Goal: Communication & Community: Answer question/provide support

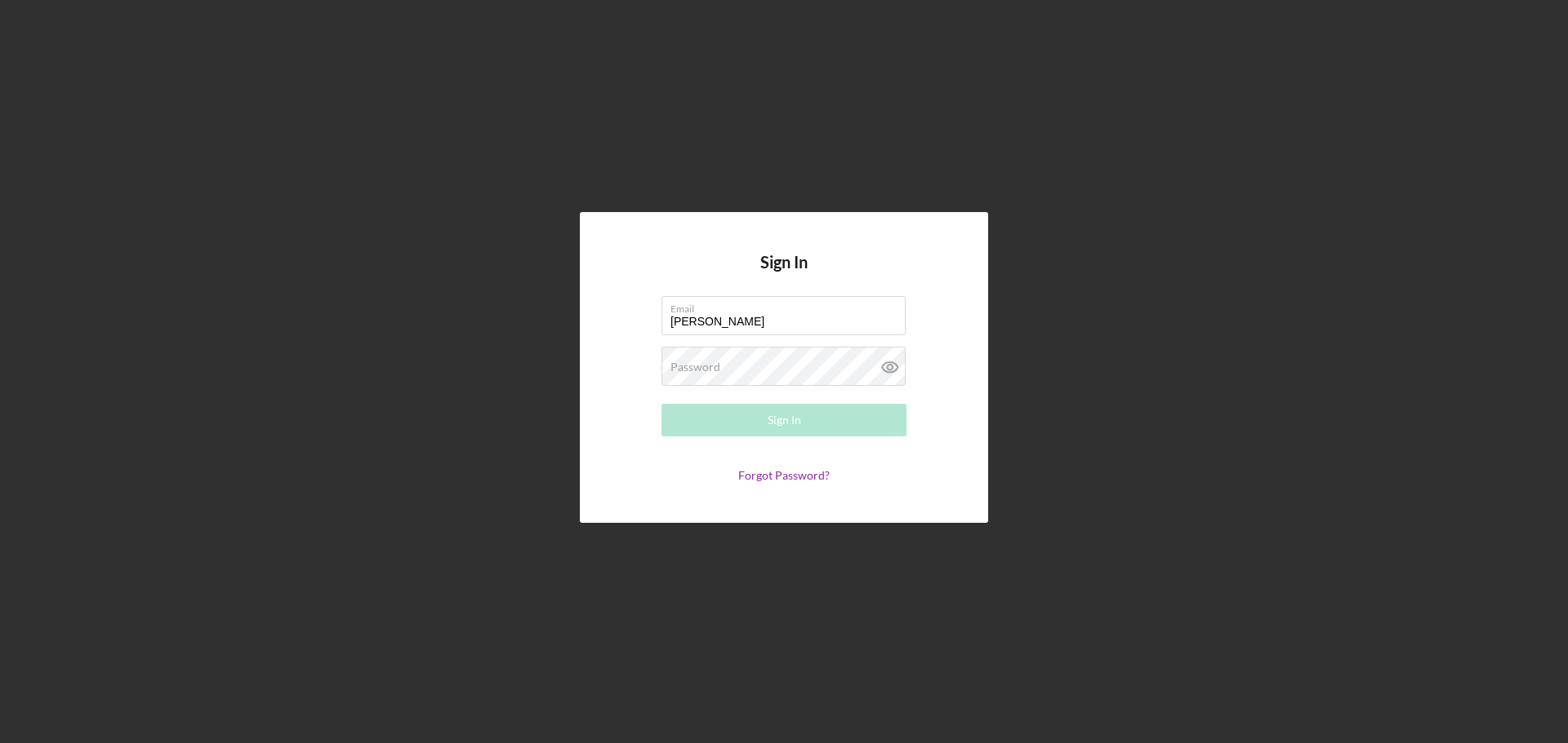
type input "[PERSON_NAME][EMAIL_ADDRESS][DOMAIN_NAME]"
click at [691, 345] on form "Email [PERSON_NAME][EMAIL_ADDRESS][DOMAIN_NAME] Password Required Sign In Forgo…" at bounding box center [784, 389] width 327 height 186
click at [691, 363] on label "Password" at bounding box center [695, 367] width 50 height 13
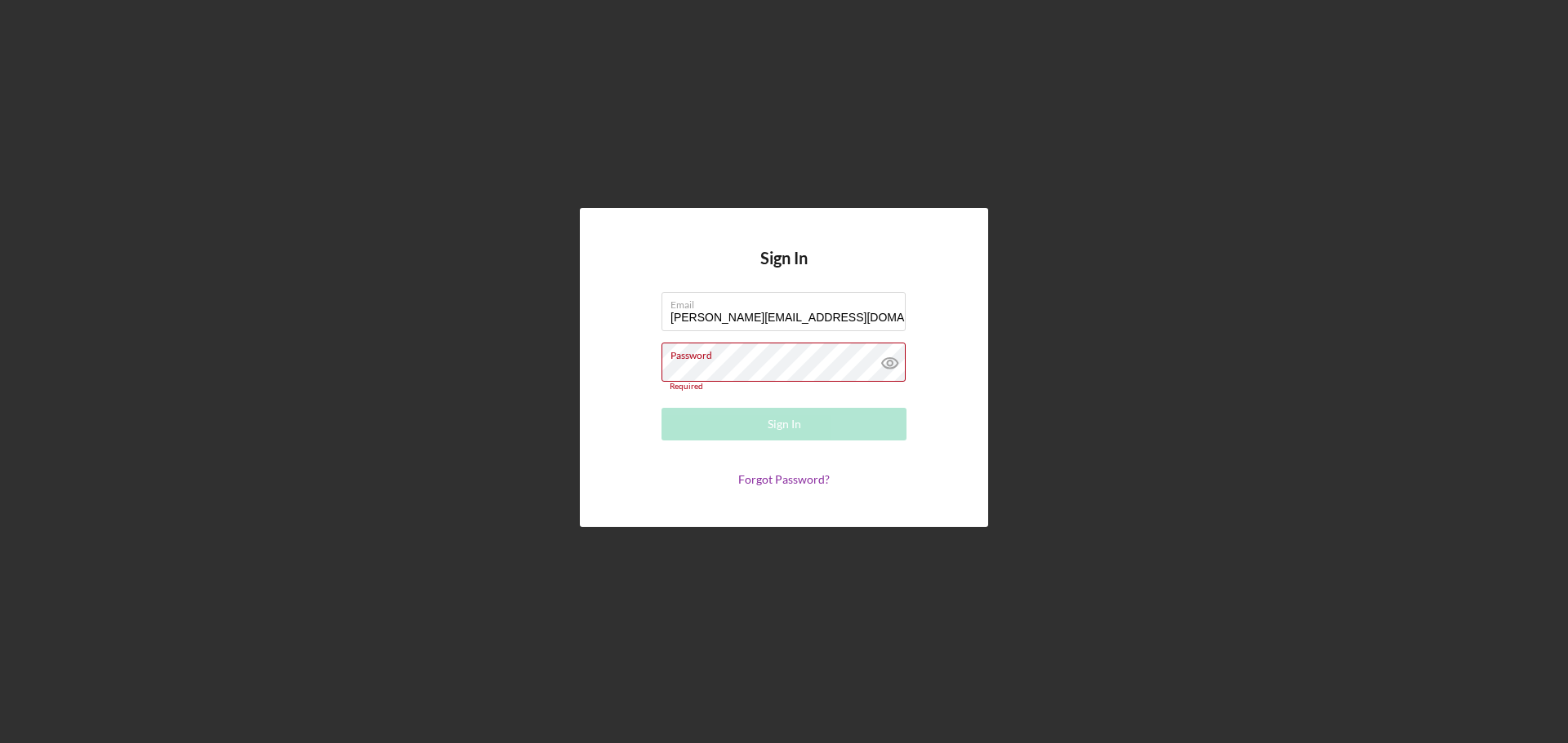
click at [773, 365] on div "Password Required" at bounding box center [783, 367] width 245 height 49
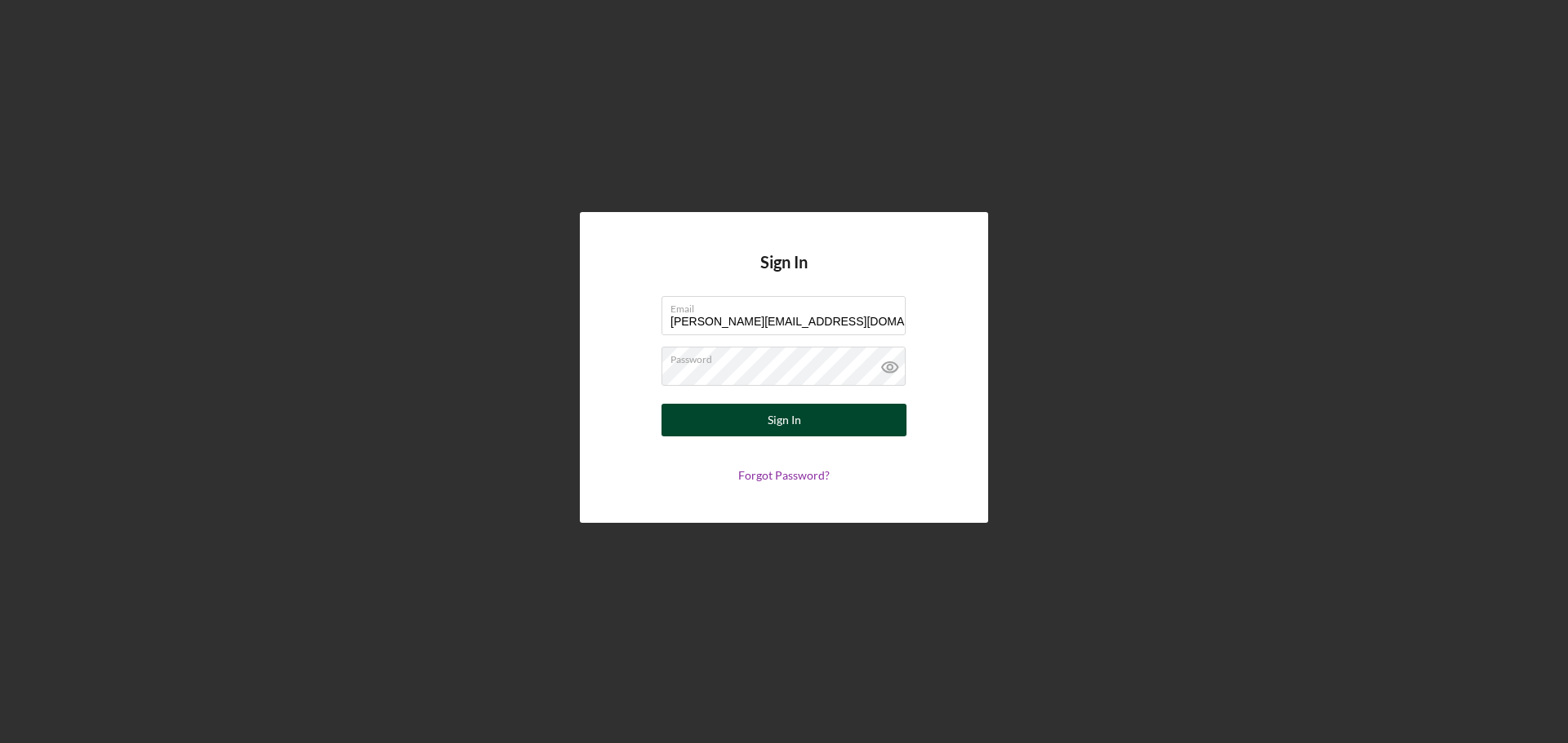
click at [820, 425] on button "Sign In" at bounding box center [783, 420] width 245 height 33
click at [782, 363] on label "Password" at bounding box center [788, 356] width 235 height 18
click at [792, 426] on div "Sign In" at bounding box center [784, 420] width 33 height 33
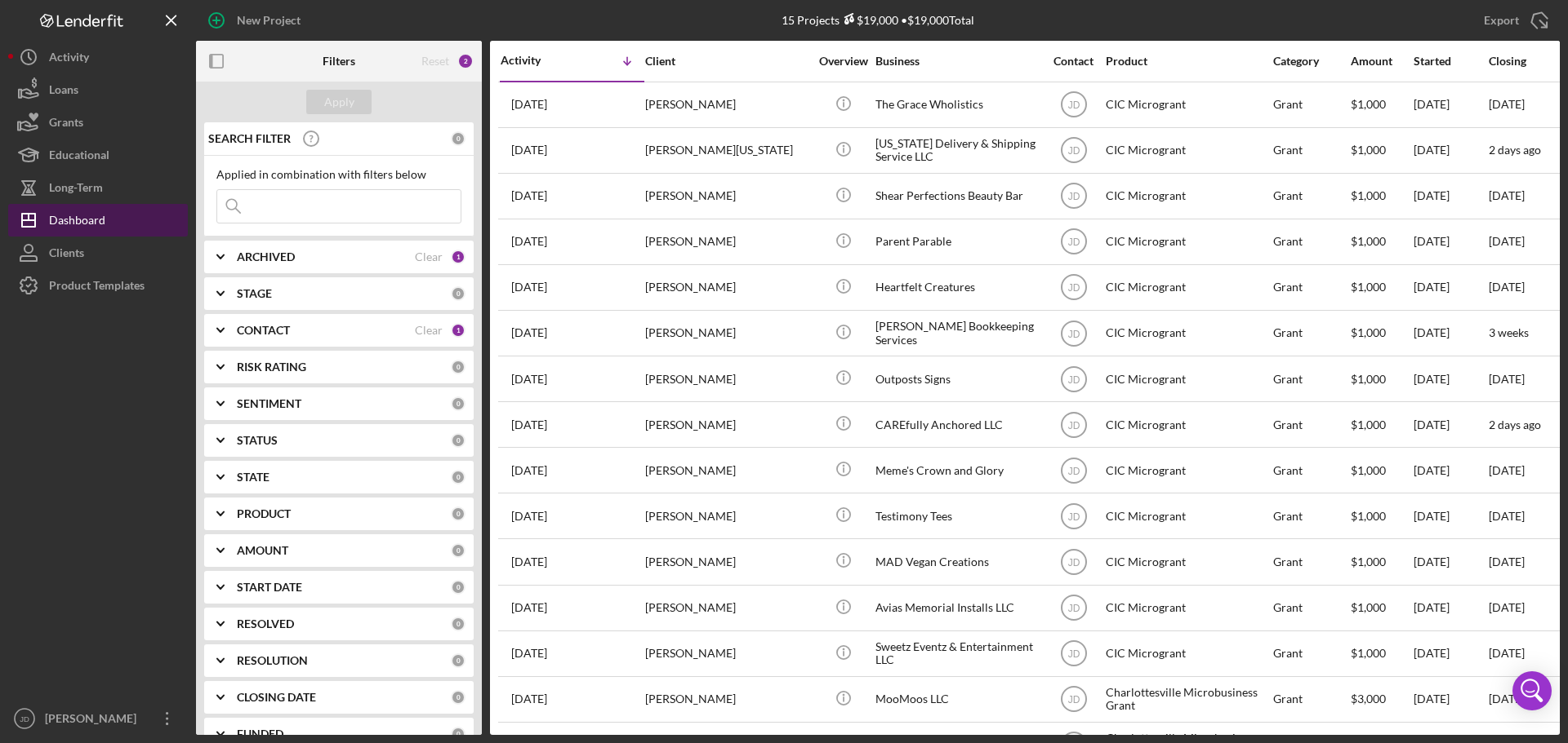
click at [81, 217] on div "Dashboard" at bounding box center [77, 222] width 57 height 37
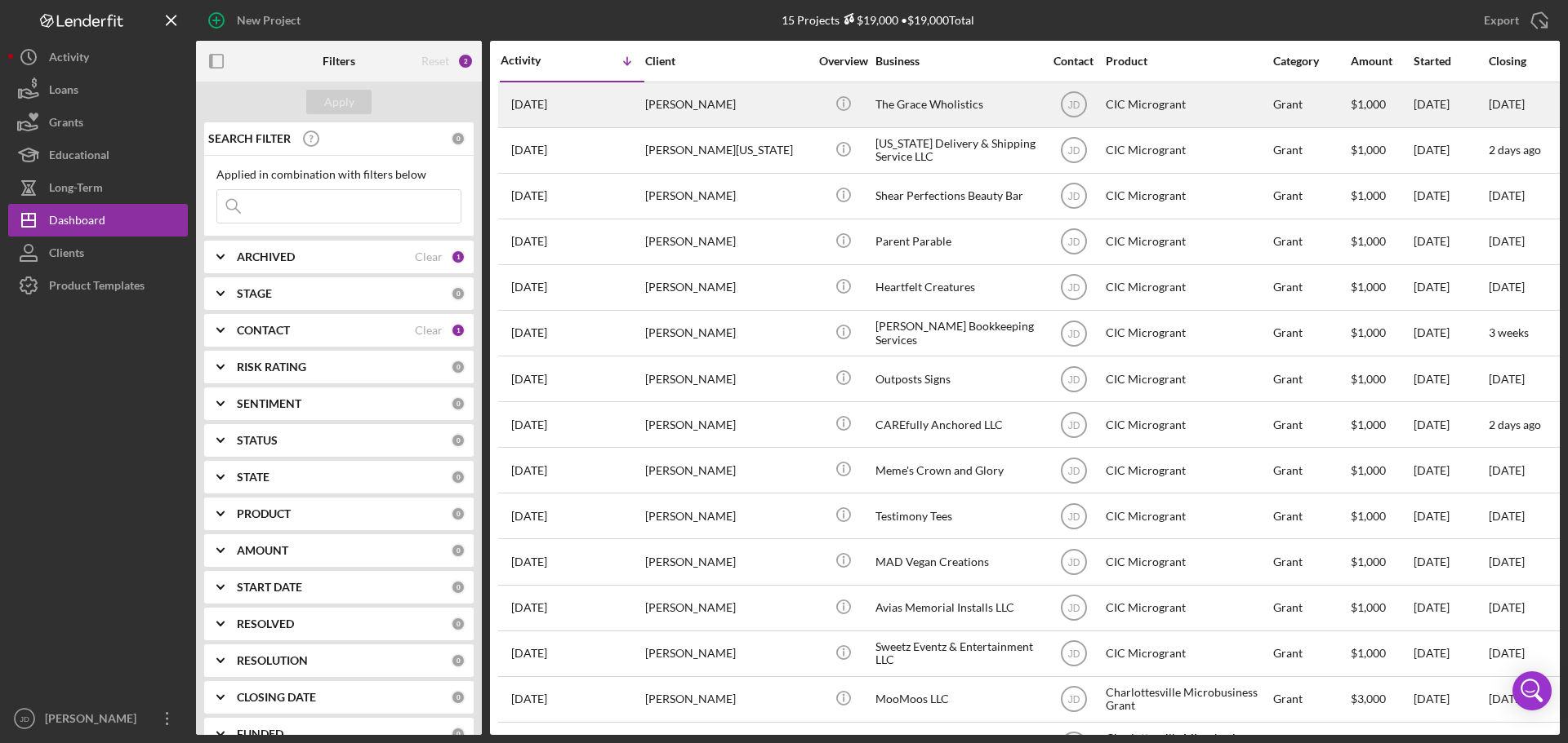
click at [761, 99] on div "[PERSON_NAME]" at bounding box center [726, 105] width 163 height 43
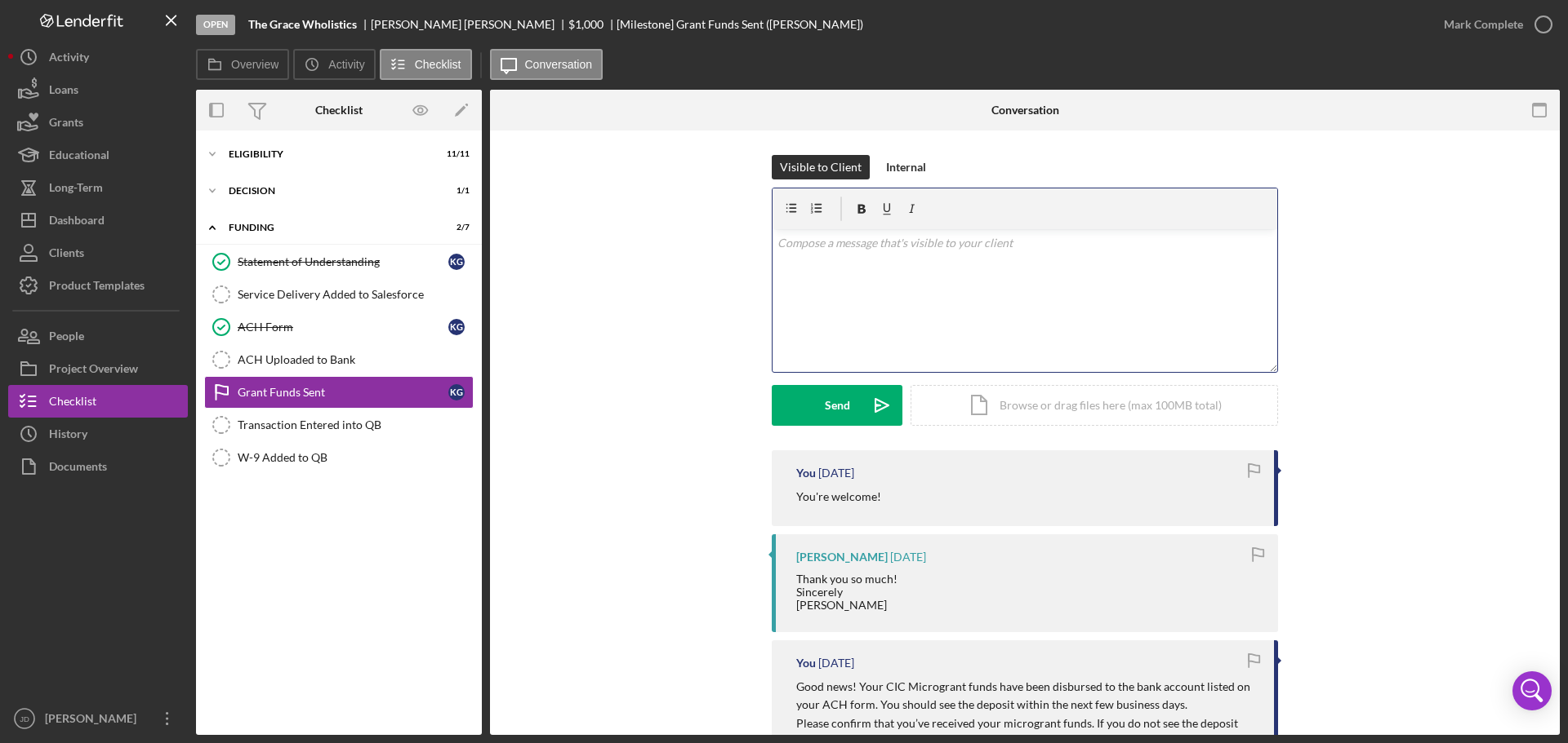
click at [989, 263] on div "v Color teal Color pink Remove color Add row above Add row below Add column bef…" at bounding box center [1025, 300] width 504 height 143
drag, startPoint x: 840, startPoint y: 294, endPoint x: 775, endPoint y: 262, distance: 72.4
click at [775, 262] on div "v Color teal Color pink Remove color Add row above Add row below Add column bef…" at bounding box center [1025, 300] width 504 height 143
copy div "Please confirm receipts of the microgrant funds. Thank you."
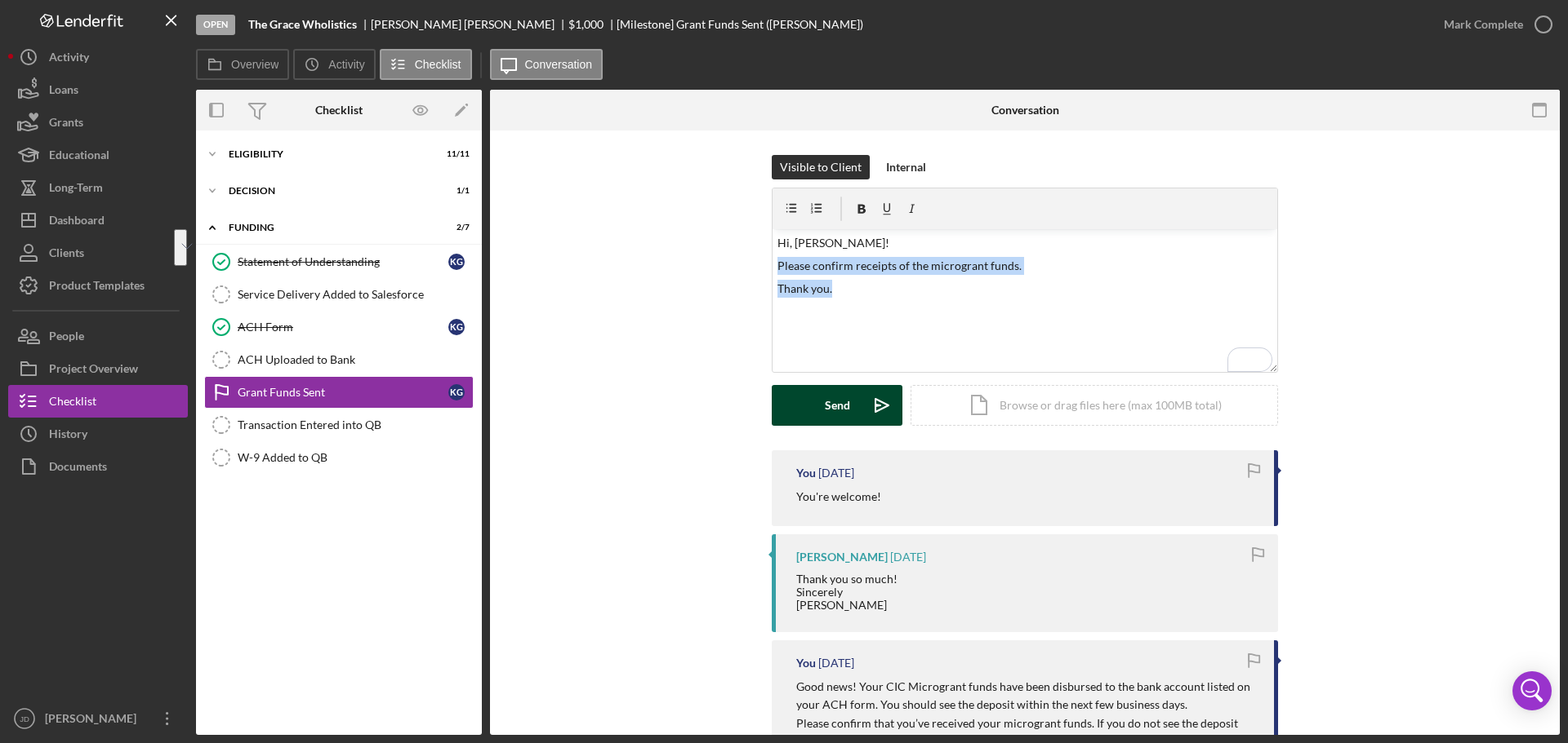
click at [838, 401] on div "Send" at bounding box center [837, 405] width 26 height 41
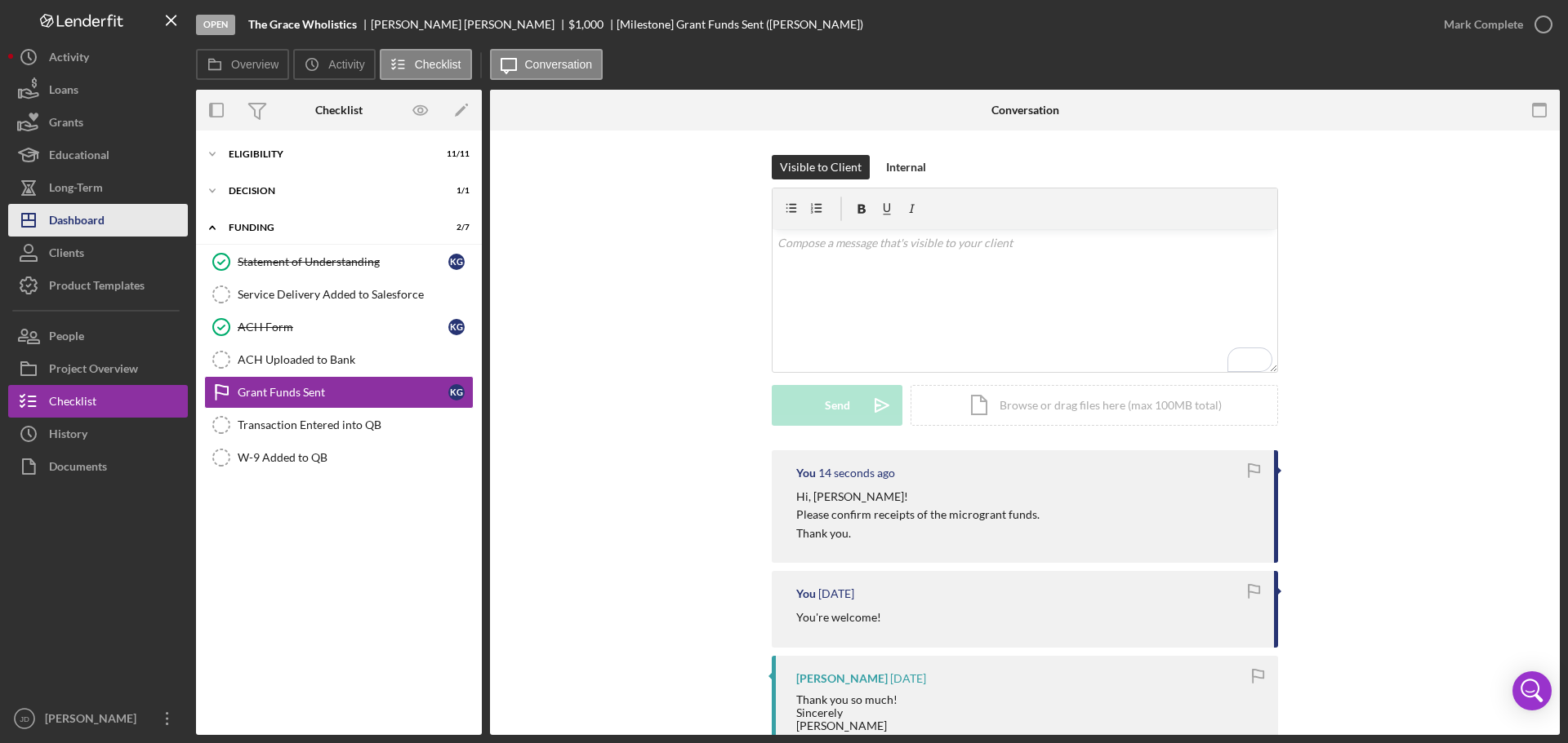
click at [100, 227] on div "Dashboard" at bounding box center [77, 222] width 56 height 37
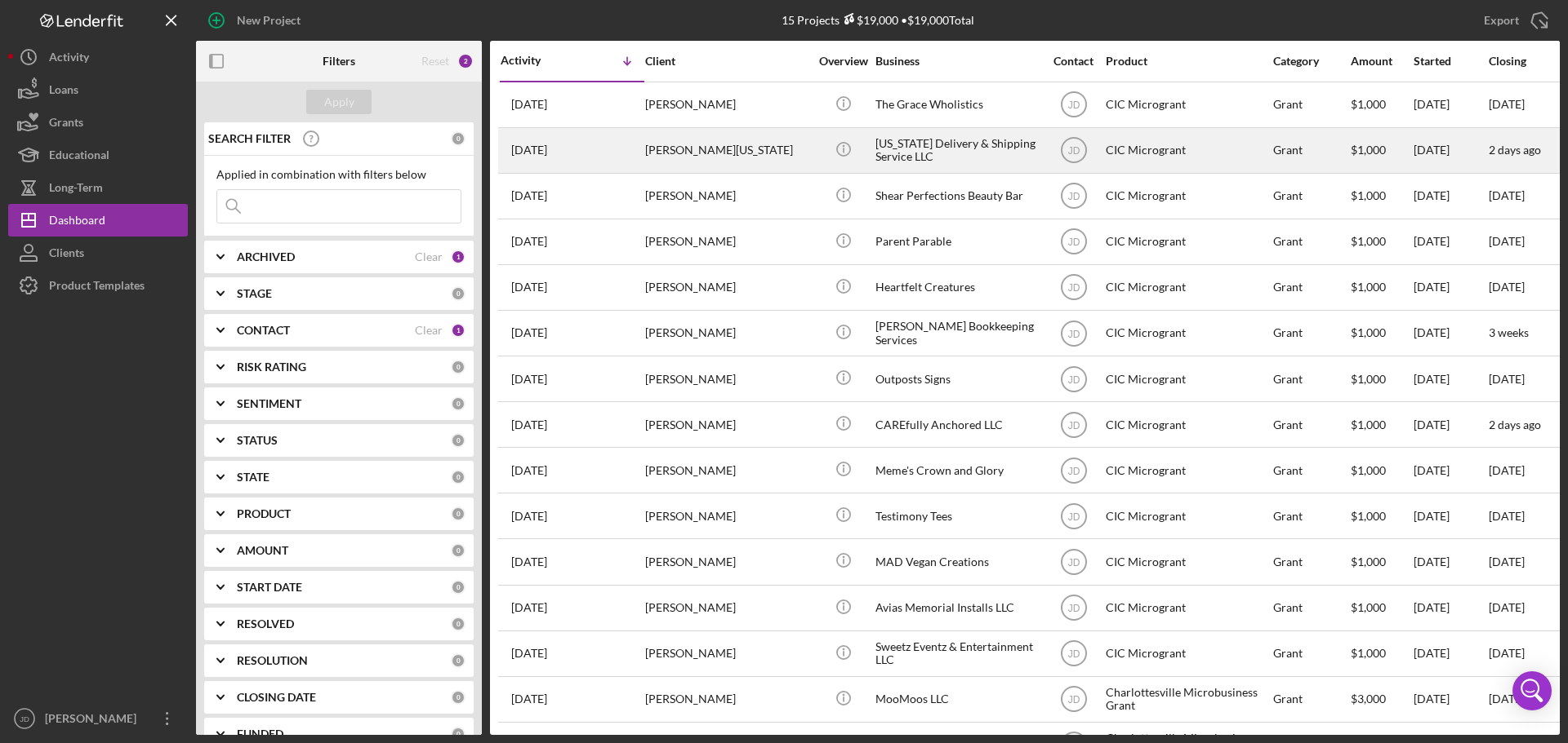
click at [709, 155] on div "[PERSON_NAME][US_STATE]" at bounding box center [726, 151] width 163 height 43
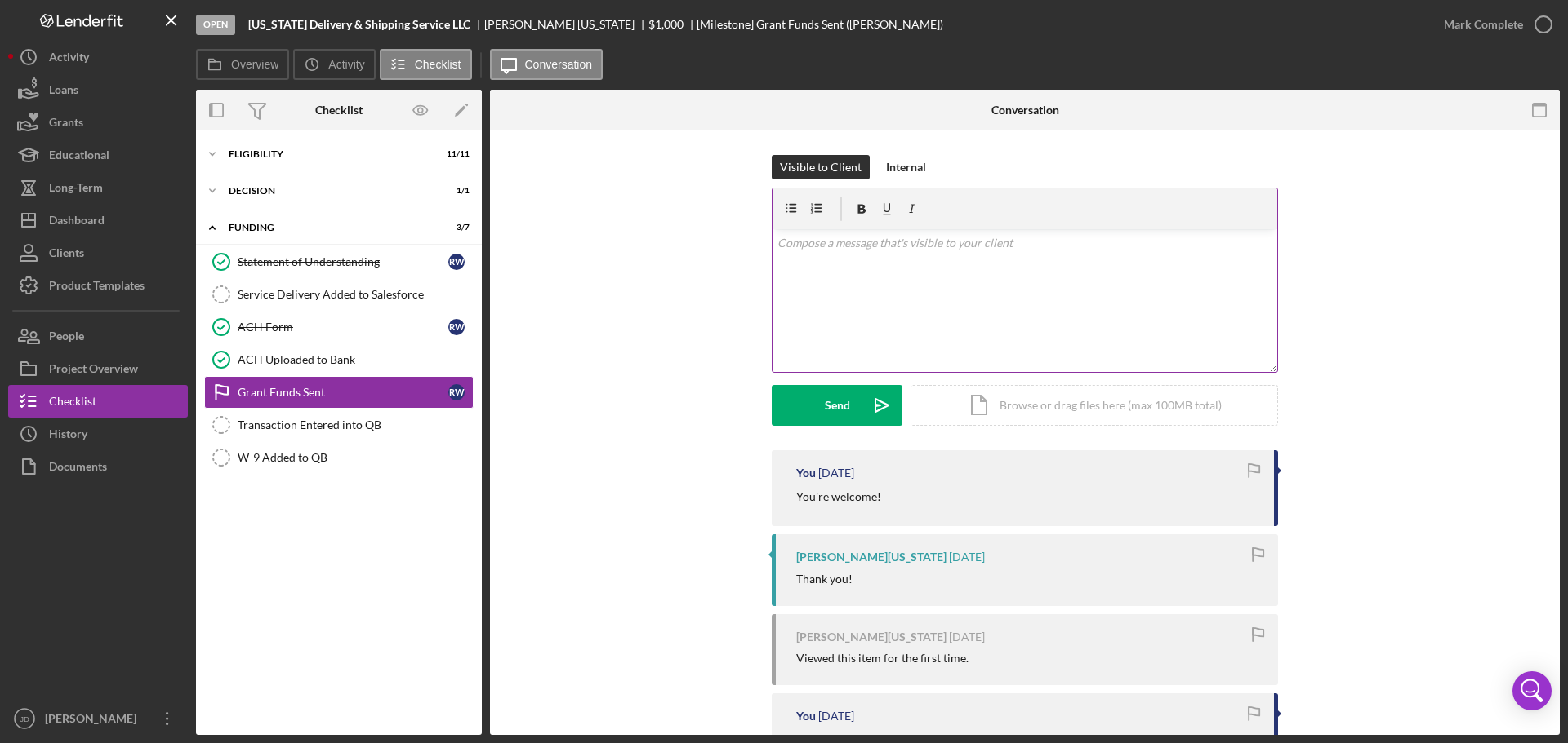
click at [887, 253] on div "v Color teal Color pink Remove color Add row above Add row below Add column bef…" at bounding box center [1025, 300] width 504 height 143
click at [822, 411] on button "Send Icon/icon-invite-send" at bounding box center [837, 405] width 130 height 41
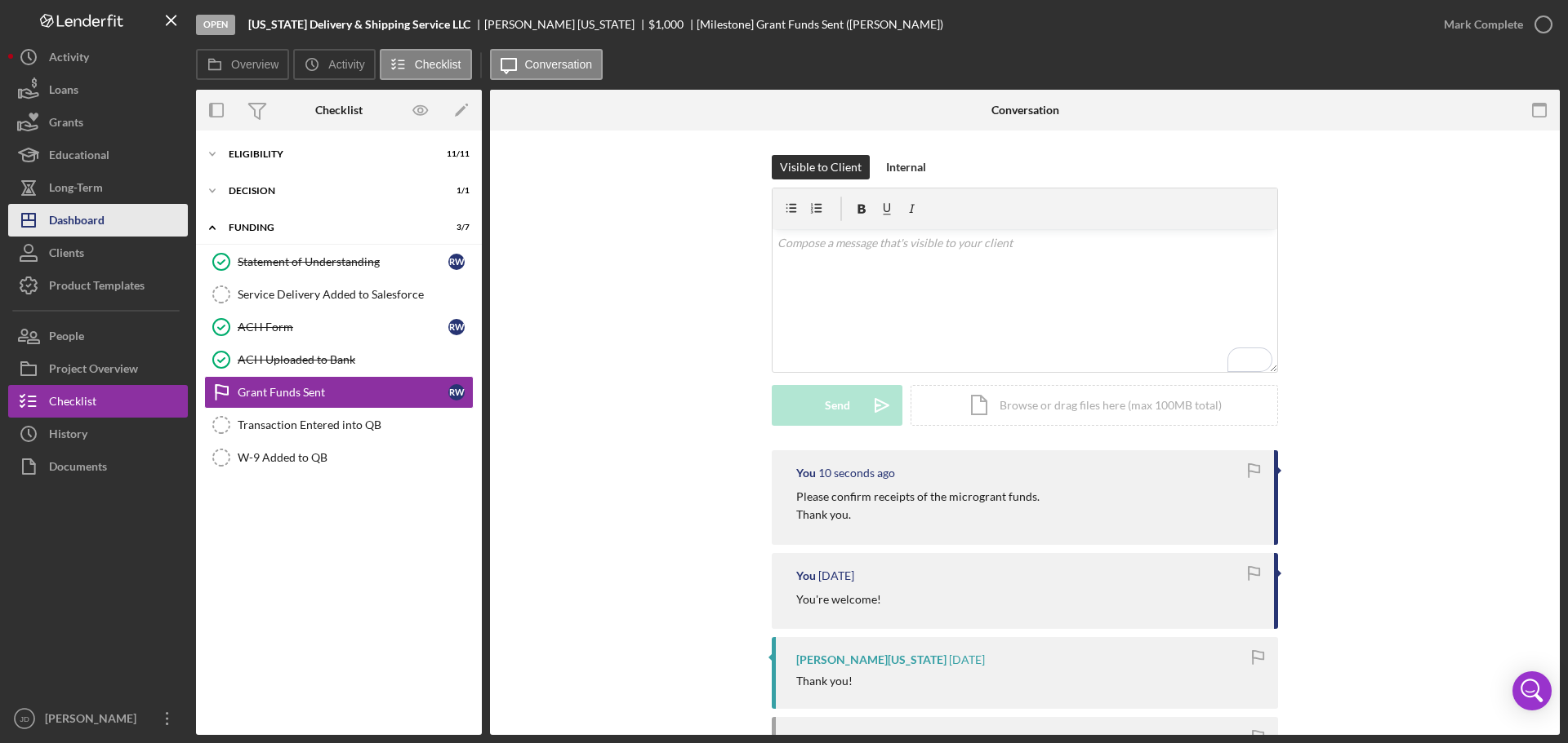
click at [66, 214] on div "Dashboard" at bounding box center [77, 222] width 56 height 37
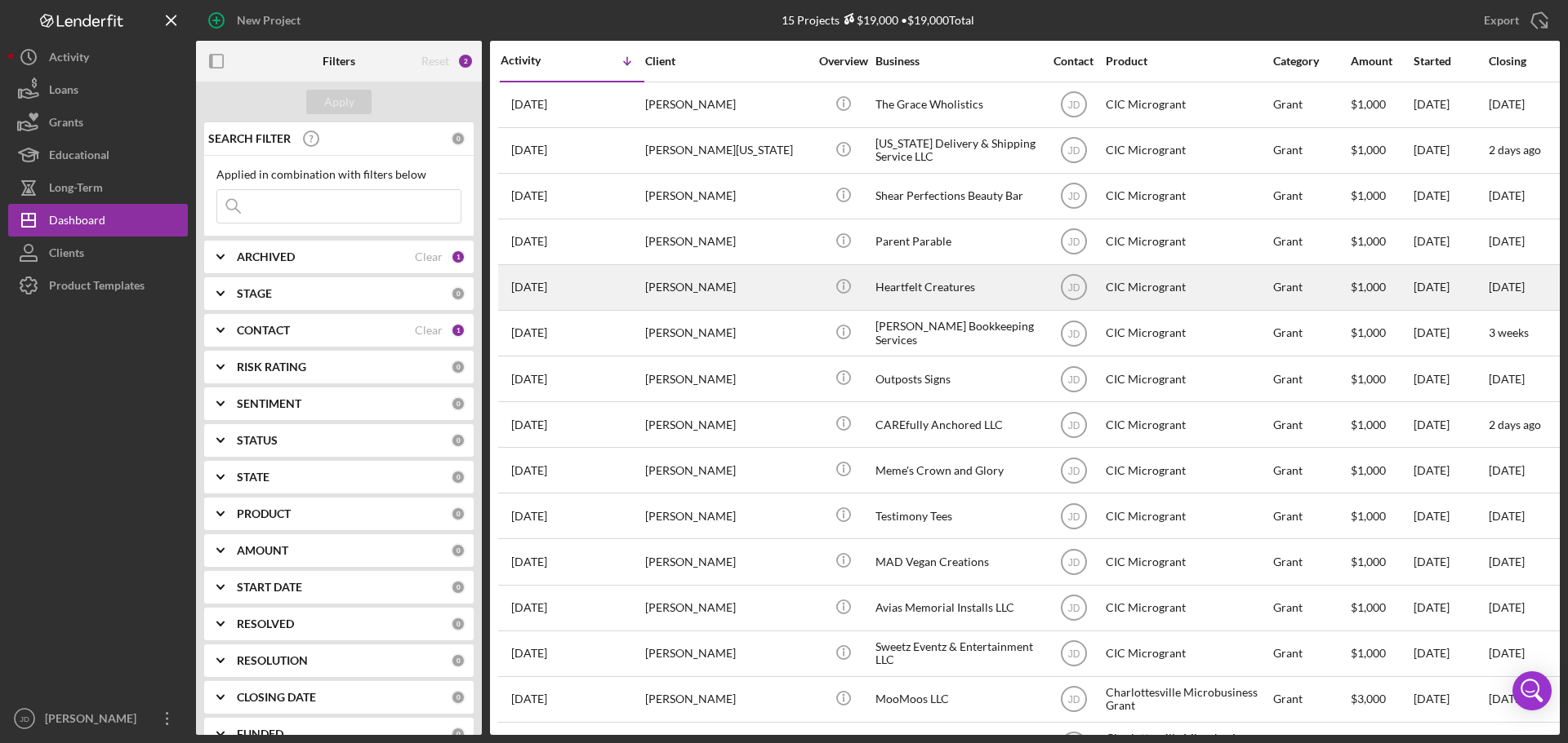
click at [742, 288] on div "[PERSON_NAME]" at bounding box center [726, 288] width 163 height 43
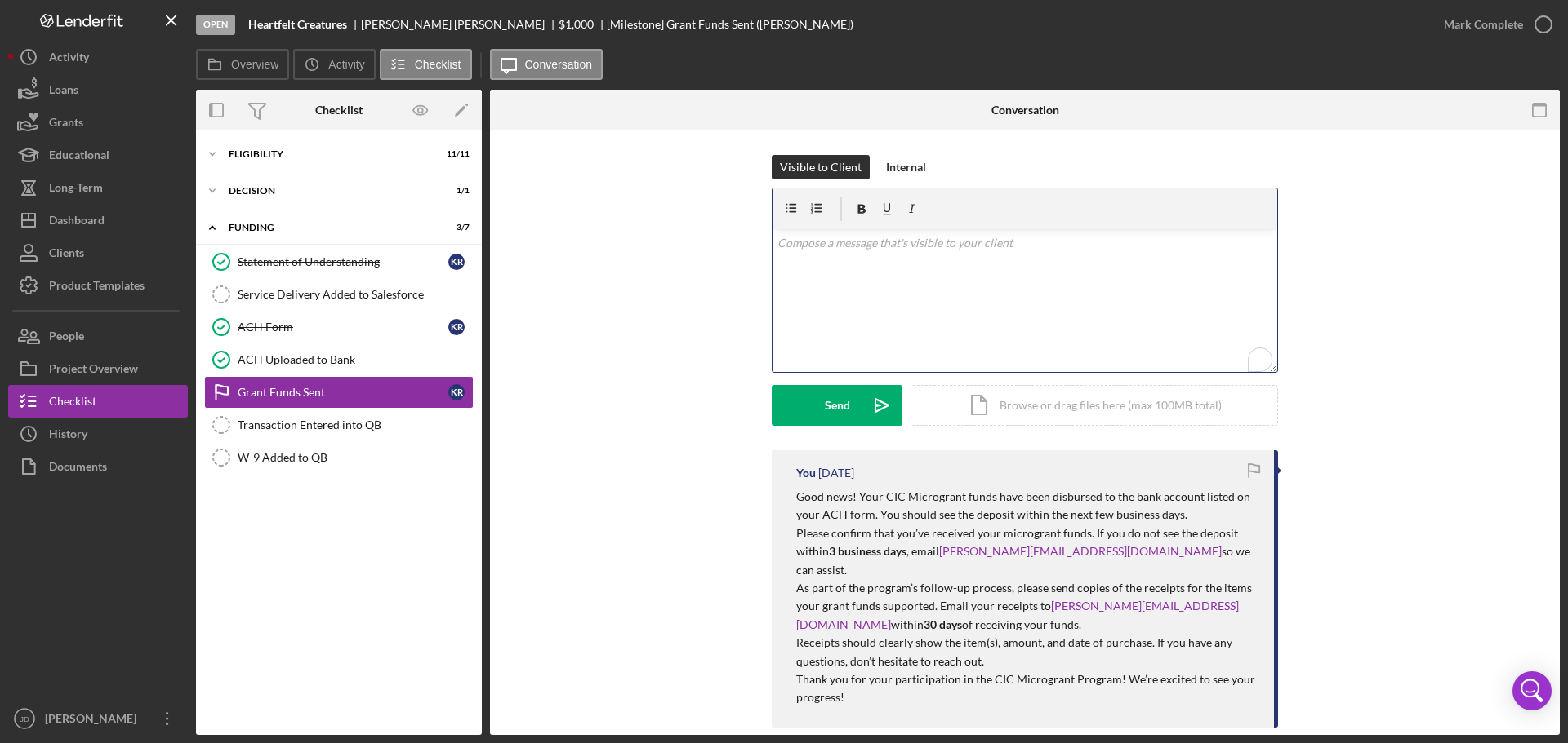
click at [806, 249] on p "To enrich screen reader interactions, please activate Accessibility in Grammarl…" at bounding box center [1025, 243] width 496 height 18
click at [822, 401] on button "Send Icon/icon-invite-send" at bounding box center [837, 405] width 130 height 41
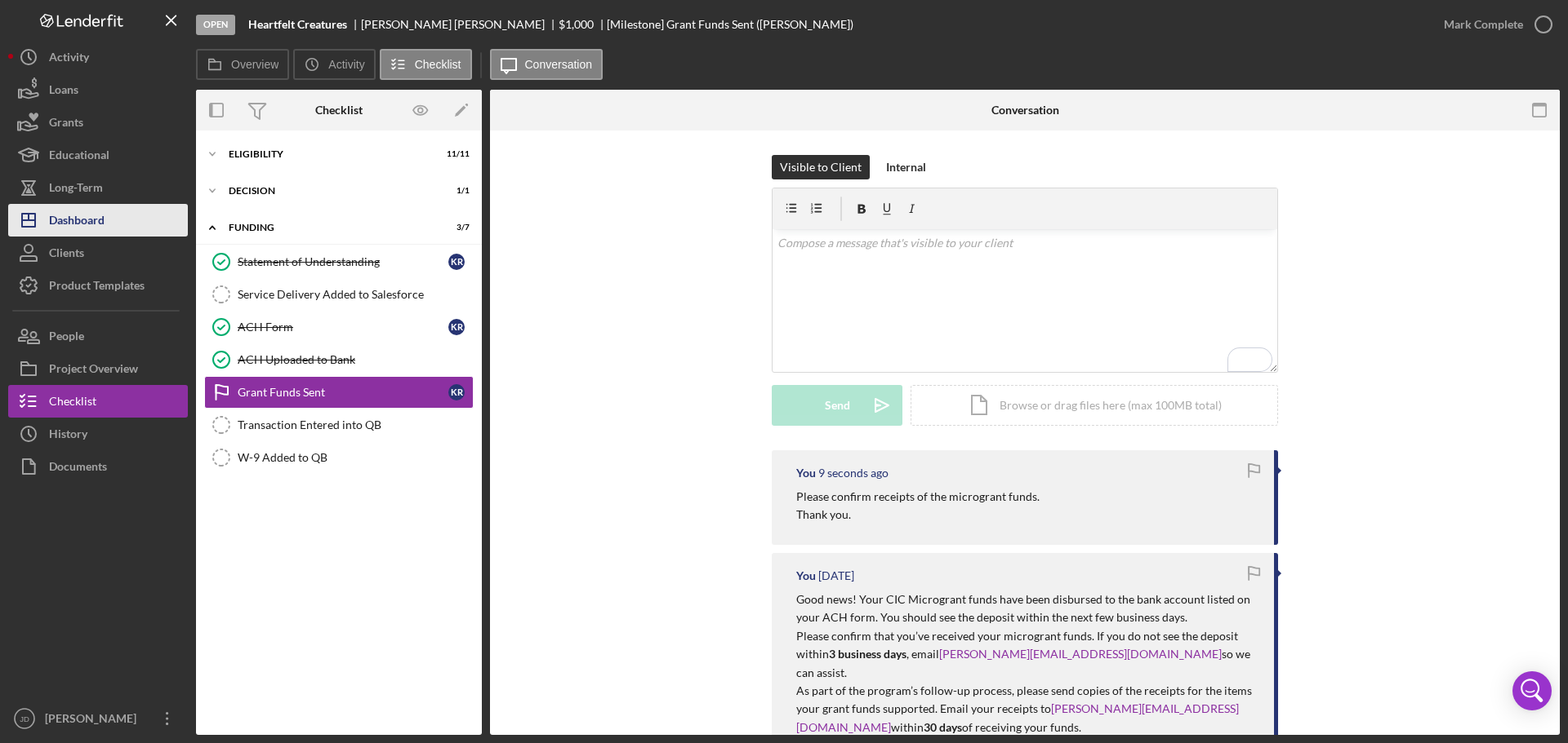
click at [70, 219] on div "Dashboard" at bounding box center [77, 222] width 56 height 37
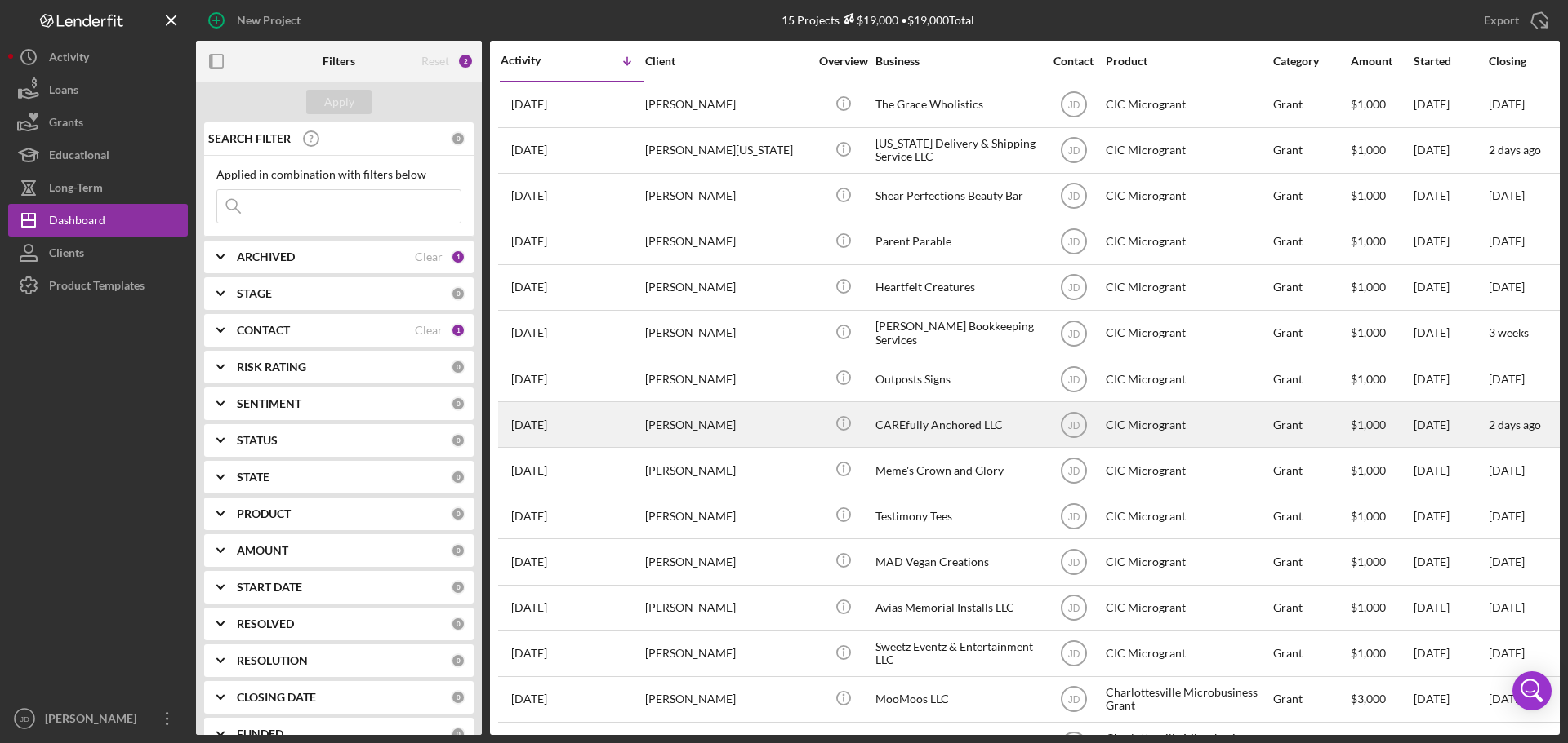
click at [758, 418] on div "[PERSON_NAME]" at bounding box center [726, 425] width 163 height 43
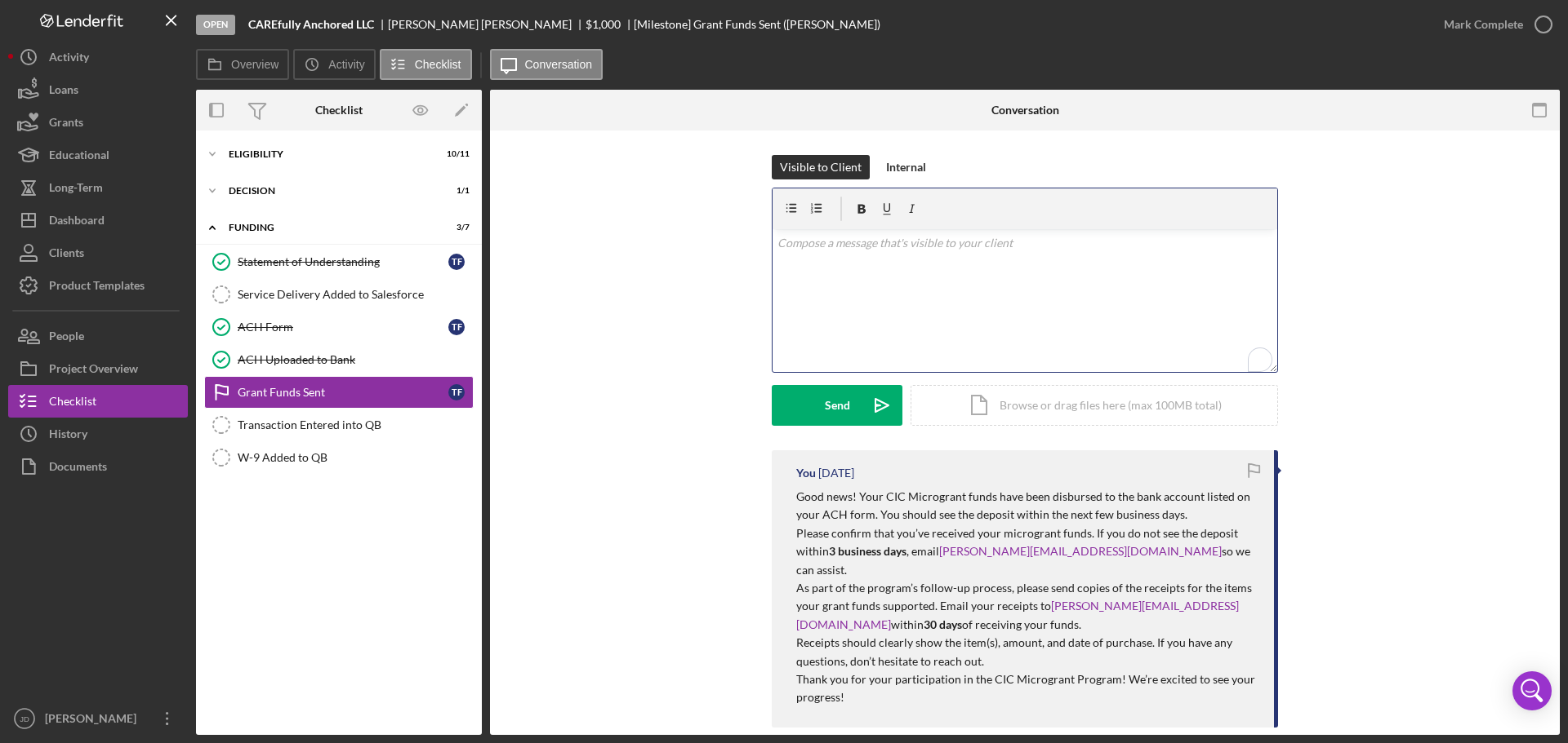
click at [825, 253] on div "v Color teal Color pink Remove color Add row above Add row below Add column bef…" at bounding box center [1025, 300] width 504 height 143
click at [825, 406] on div "Send" at bounding box center [837, 405] width 26 height 41
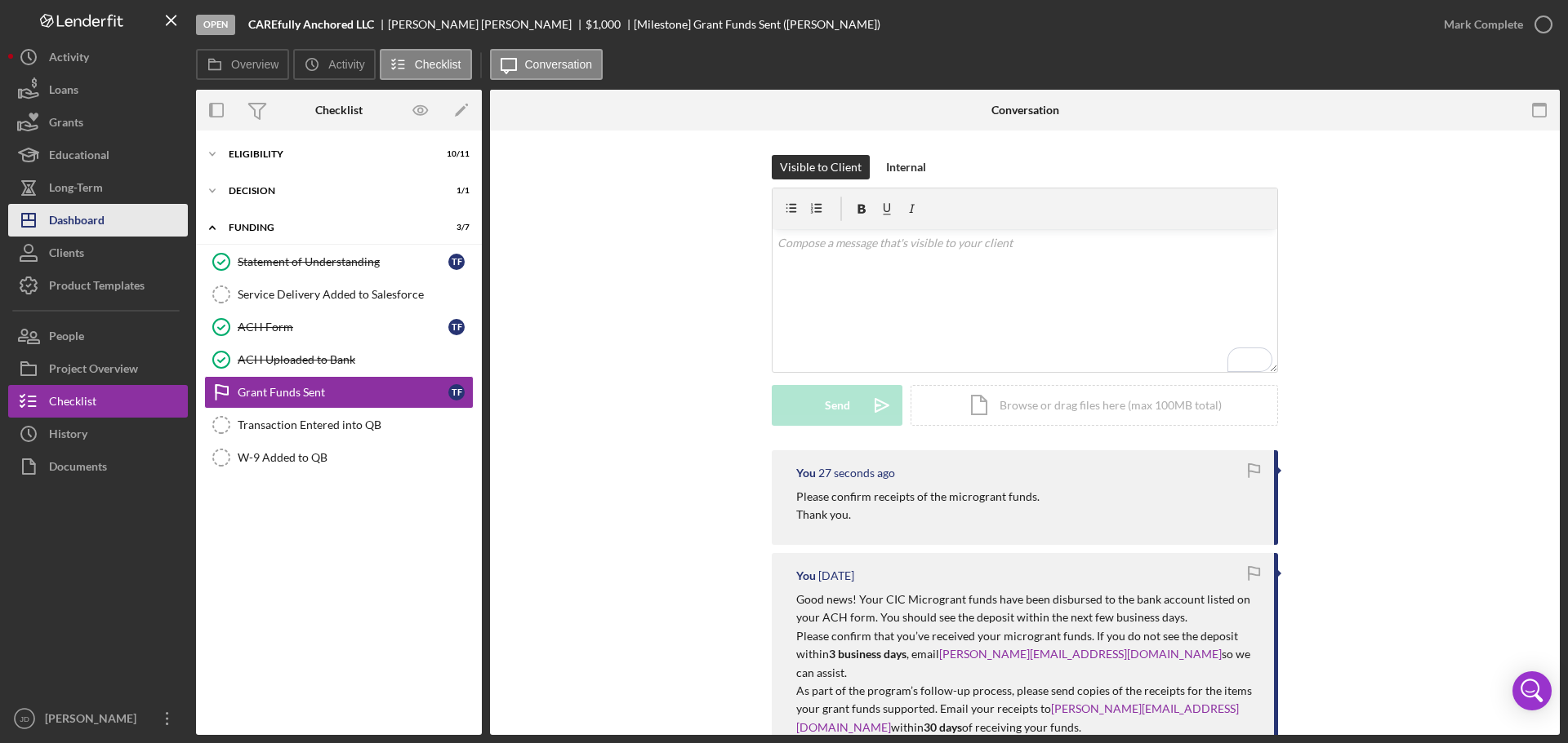
click at [79, 213] on div "Dashboard" at bounding box center [77, 222] width 56 height 37
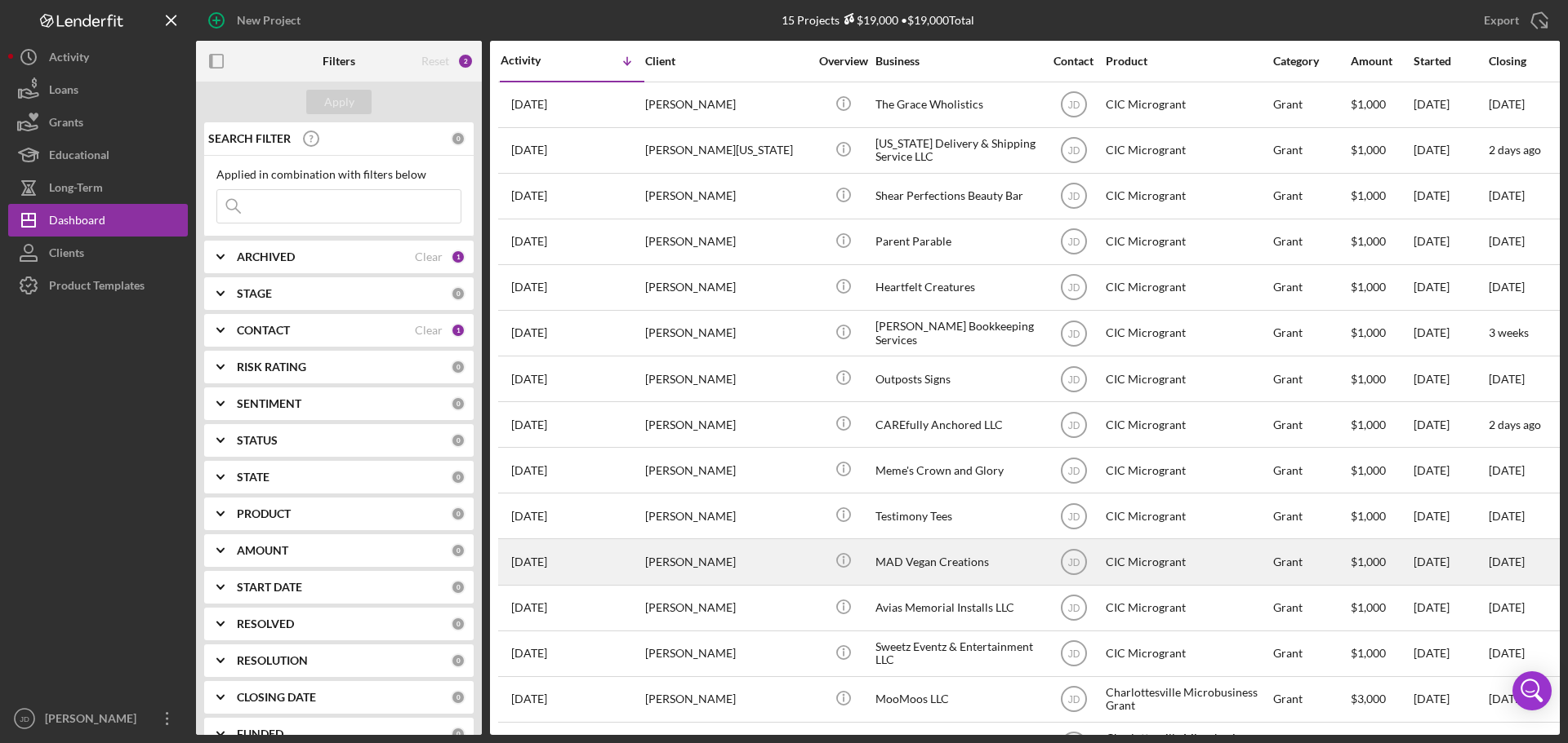
click at [691, 567] on div "[PERSON_NAME]" at bounding box center [726, 562] width 163 height 43
